Goal: Transaction & Acquisition: Subscribe to service/newsletter

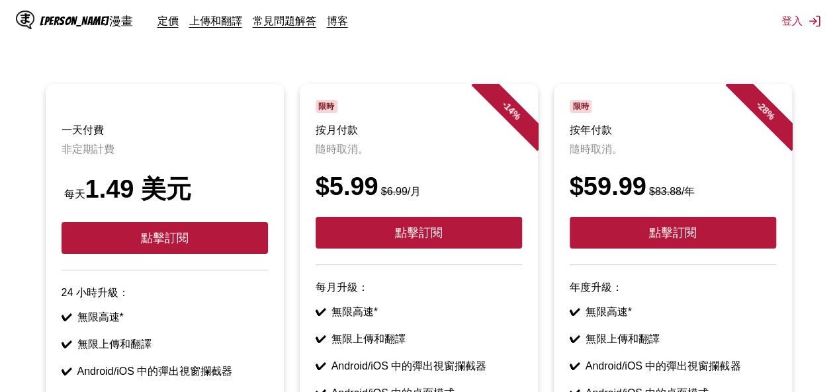
scroll to position [88, 0]
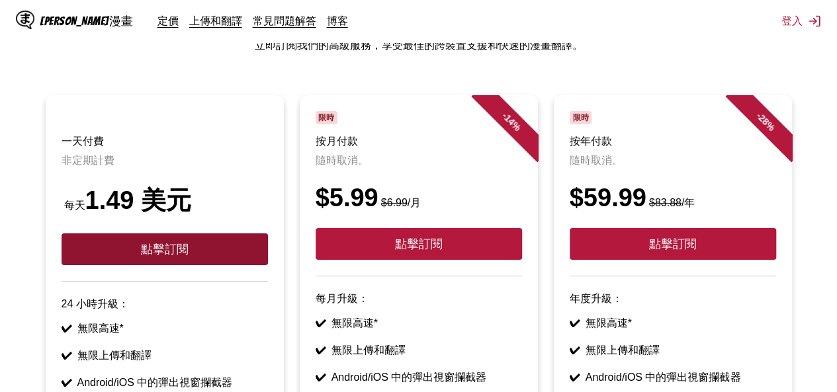
click at [173, 247] on font "點擊訂閱" at bounding box center [165, 249] width 48 height 13
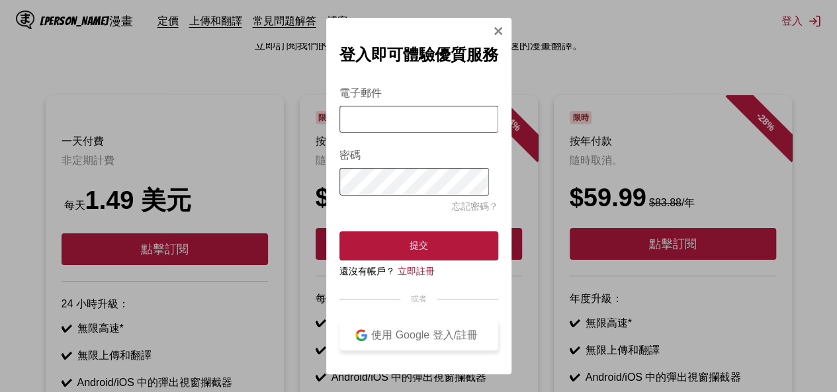
click at [423, 339] on font "使用 Google 登入/註冊" at bounding box center [424, 334] width 107 height 11
click at [364, 335] on img "登入模式" at bounding box center [361, 335] width 12 height 12
click at [461, 341] on font "使用 Google 登入/註冊" at bounding box center [424, 334] width 107 height 11
click at [450, 341] on font "使用 Google 登入/註冊" at bounding box center [424, 334] width 107 height 11
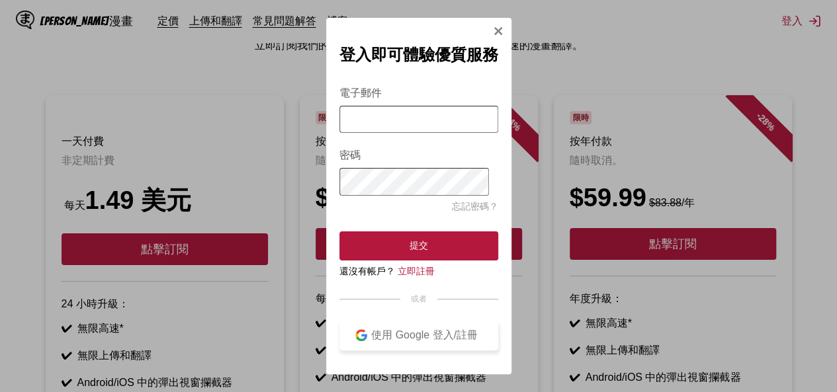
click at [450, 341] on font "使用 Google 登入/註冊" at bounding box center [424, 334] width 107 height 11
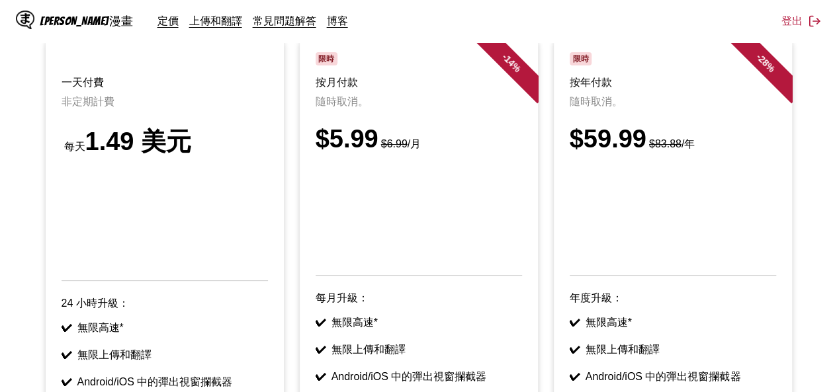
scroll to position [140, 0]
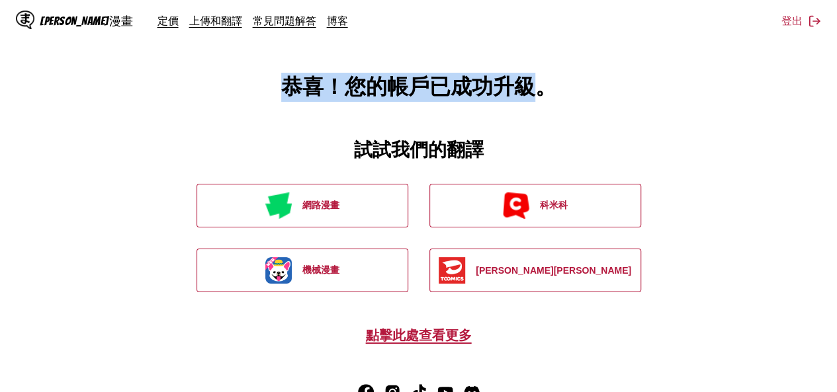
drag, startPoint x: 524, startPoint y: 92, endPoint x: 291, endPoint y: 96, distance: 232.9
click at [293, 96] on font "恭喜！您的帳戶已成功升級。" at bounding box center [418, 86] width 275 height 26
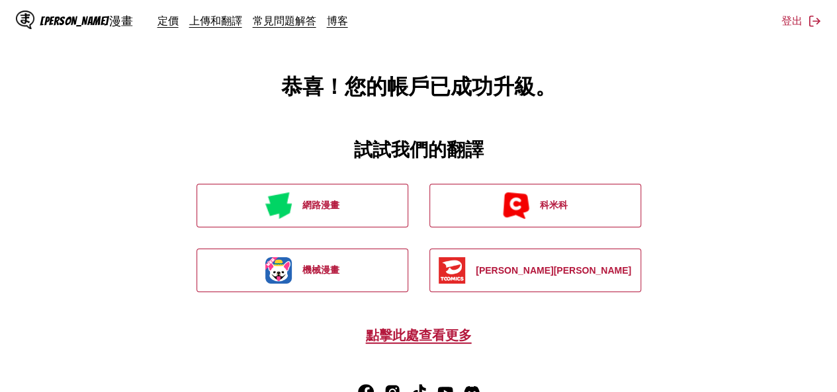
click at [526, 159] on main "恭喜！您的帳戶已成功升級。 試試我們的翻譯 網路漫畫 科米科 機械漫畫 [PERSON_NAME][PERSON_NAME] 點擊此處查看更多" at bounding box center [418, 179] width 837 height 358
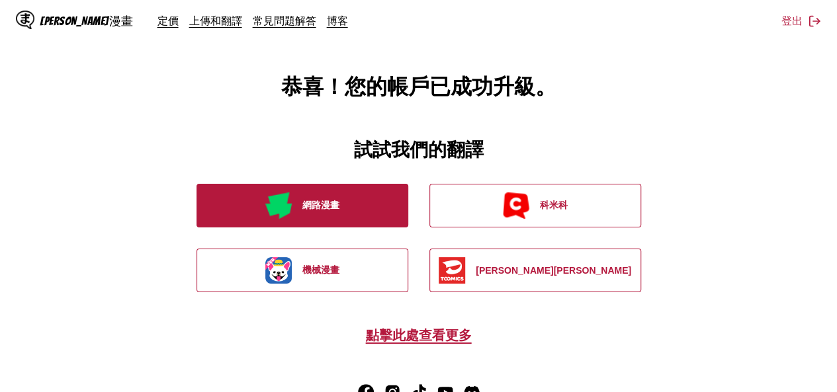
click at [319, 202] on font "網路漫畫" at bounding box center [320, 205] width 37 height 11
